Goal: Task Accomplishment & Management: Use online tool/utility

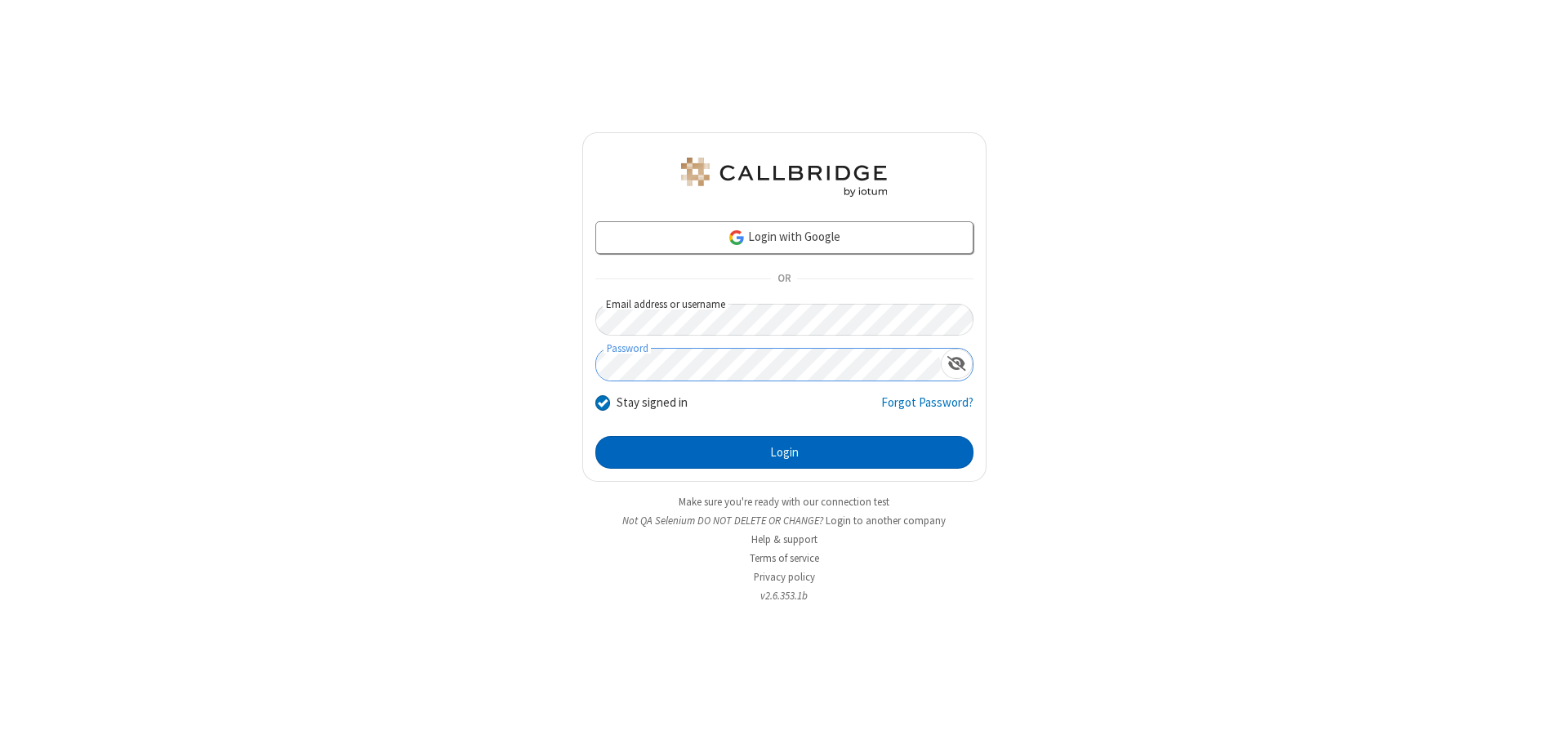
click at [784, 452] on button "Login" at bounding box center [784, 451] width 378 height 32
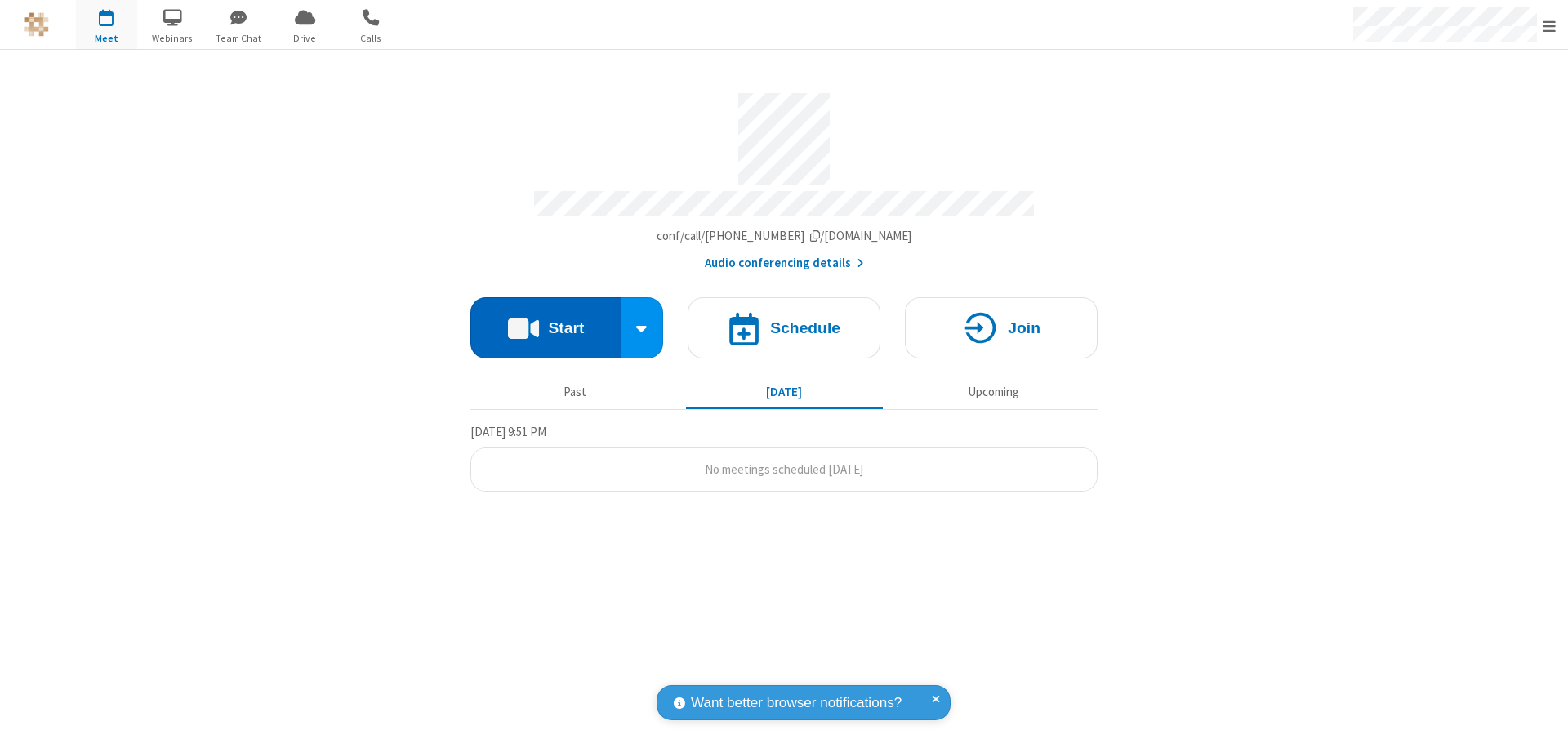
click at [546, 320] on button "Start" at bounding box center [546, 327] width 151 height 61
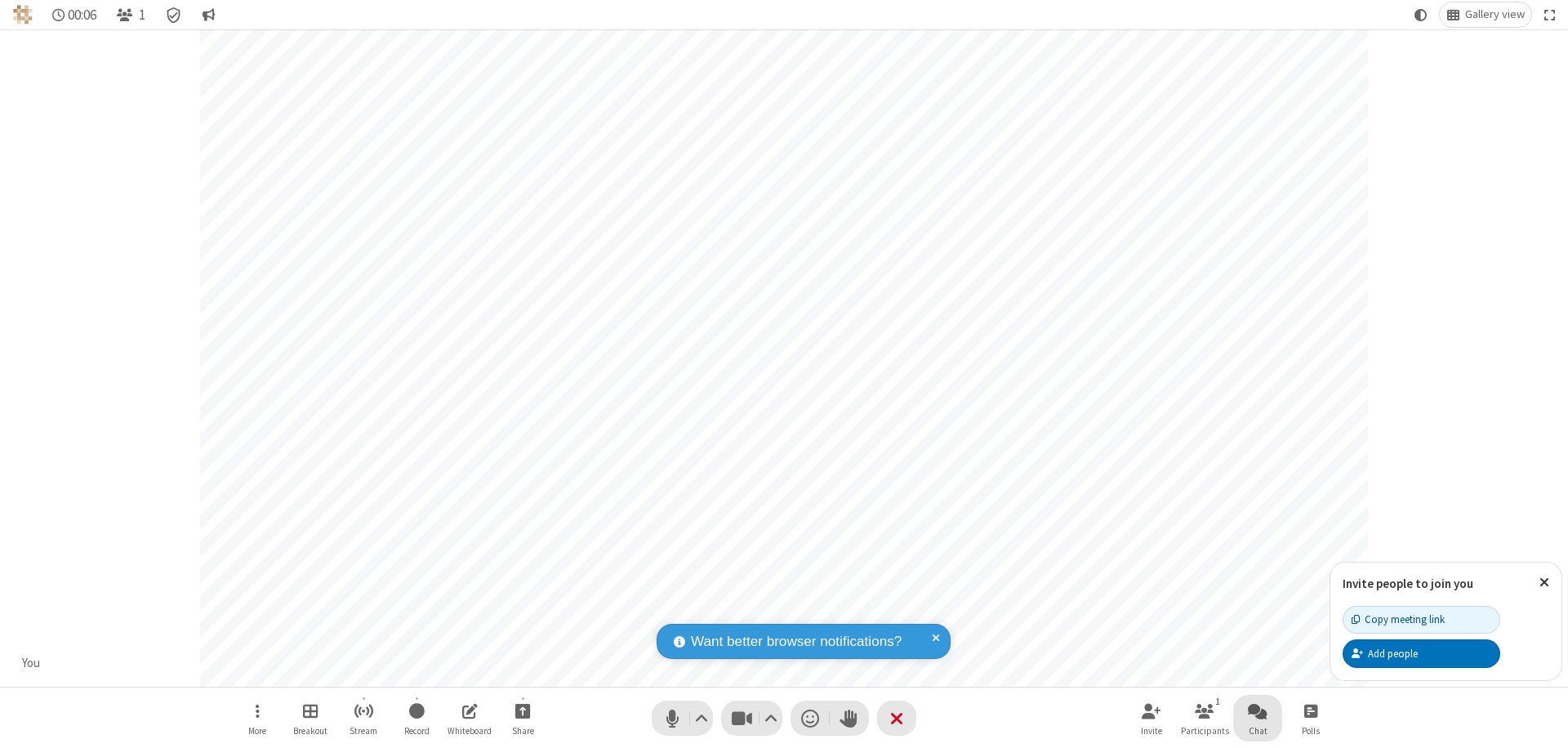
click at [1257, 710] on span "Open chat" at bounding box center [1257, 710] width 19 height 20
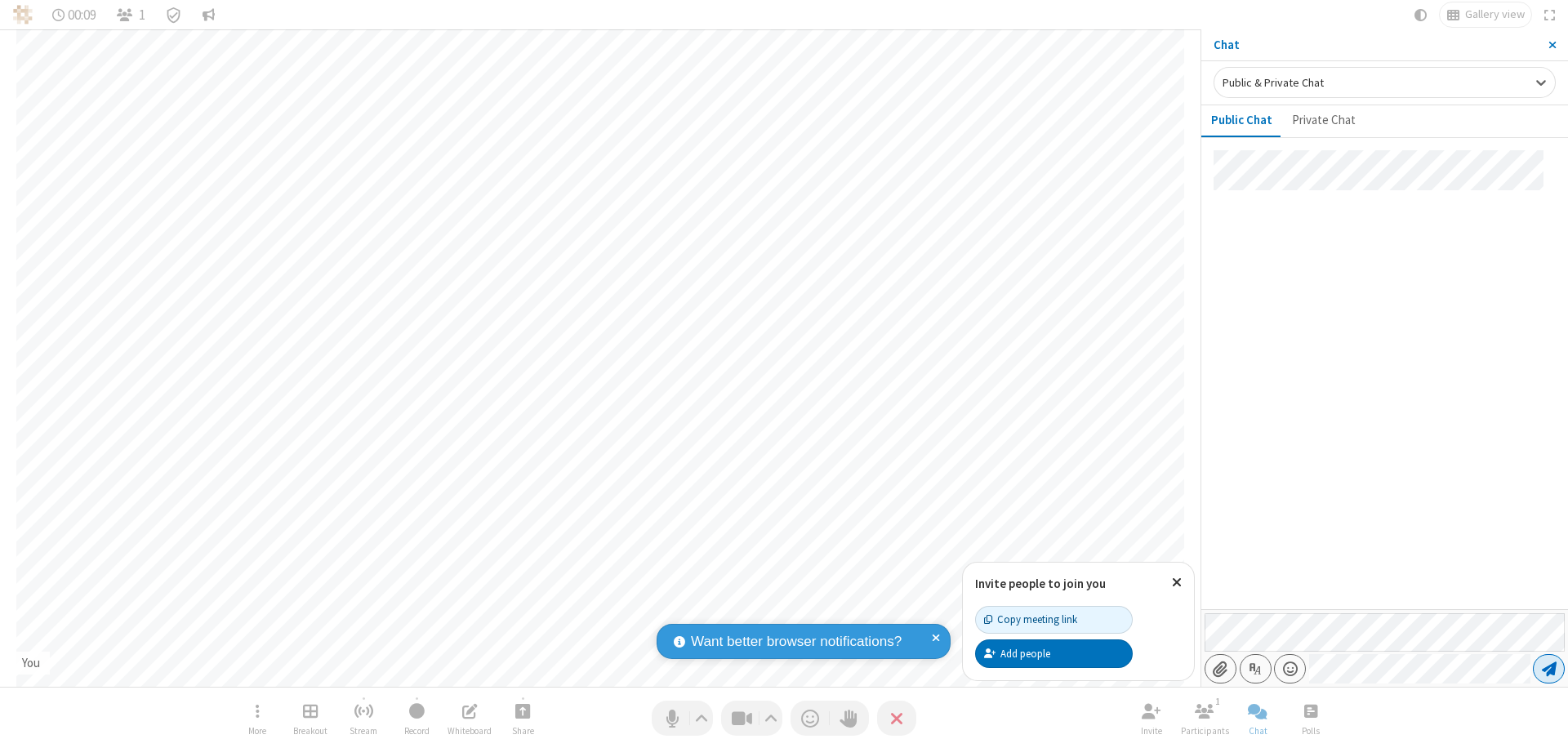
click at [1548, 669] on span "Send message" at bounding box center [1549, 669] width 15 height 17
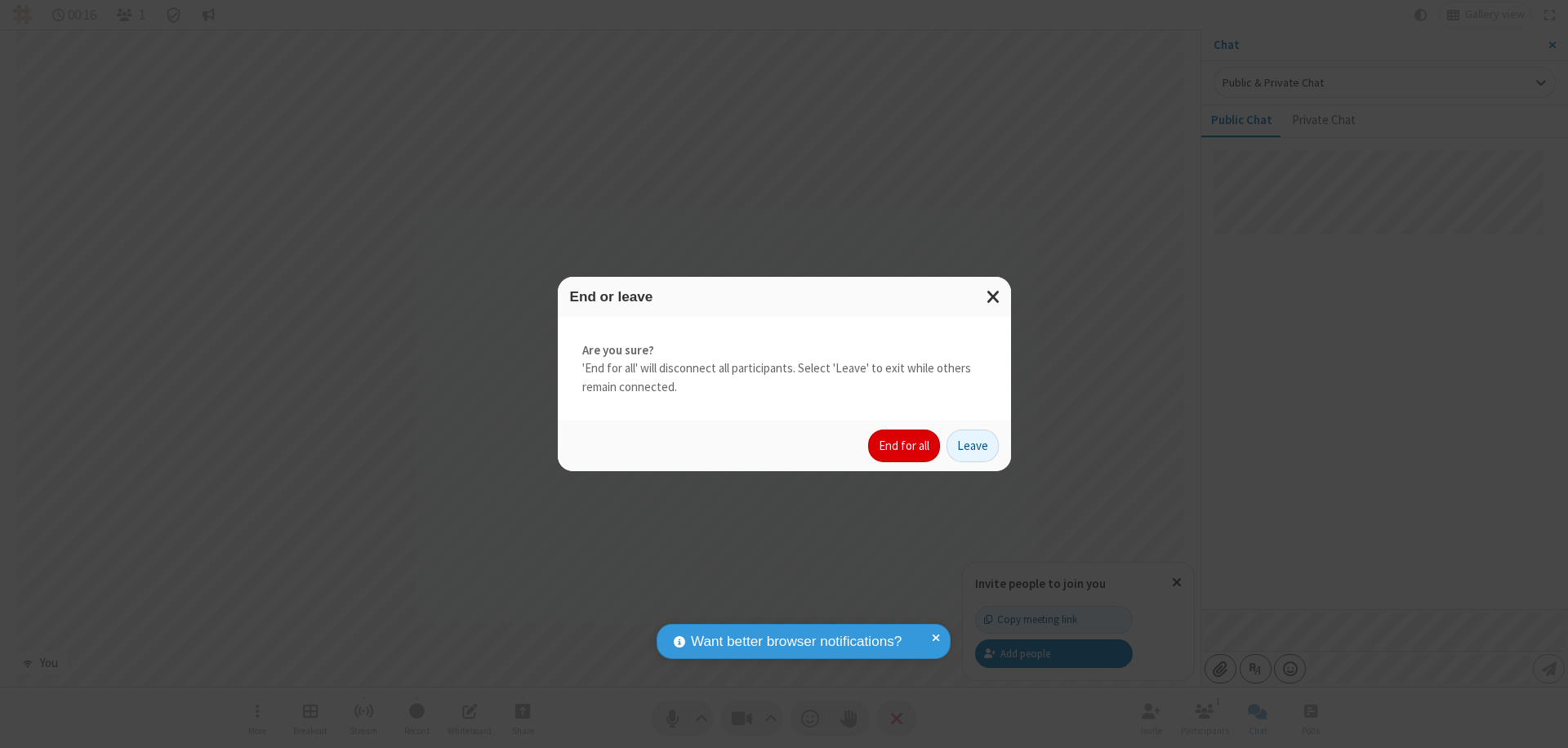
click at [904, 446] on button "End for all" at bounding box center [904, 445] width 72 height 32
